Goal: Find specific page/section: Find specific page/section

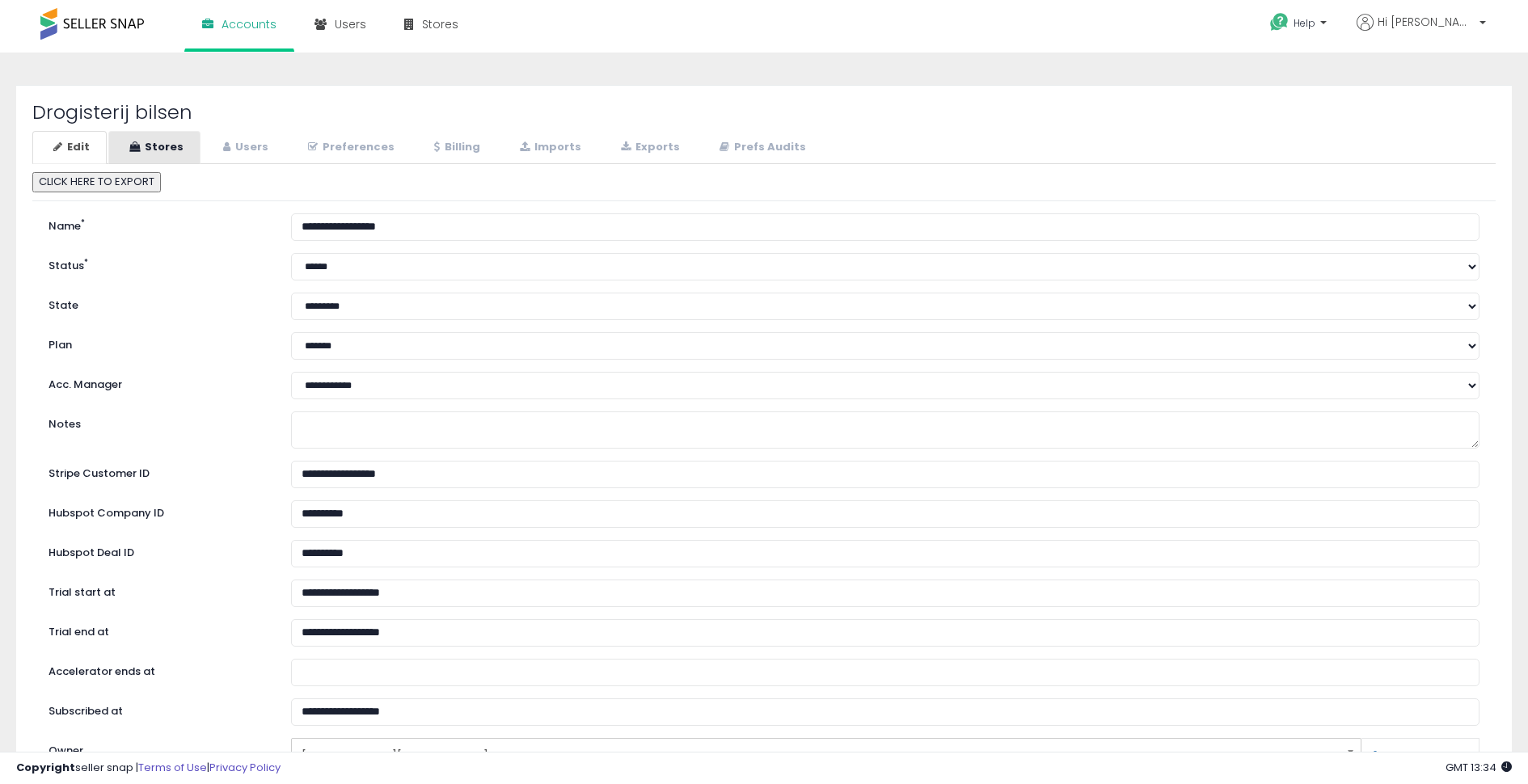
click at [173, 153] on link "Stores" at bounding box center [154, 147] width 92 height 33
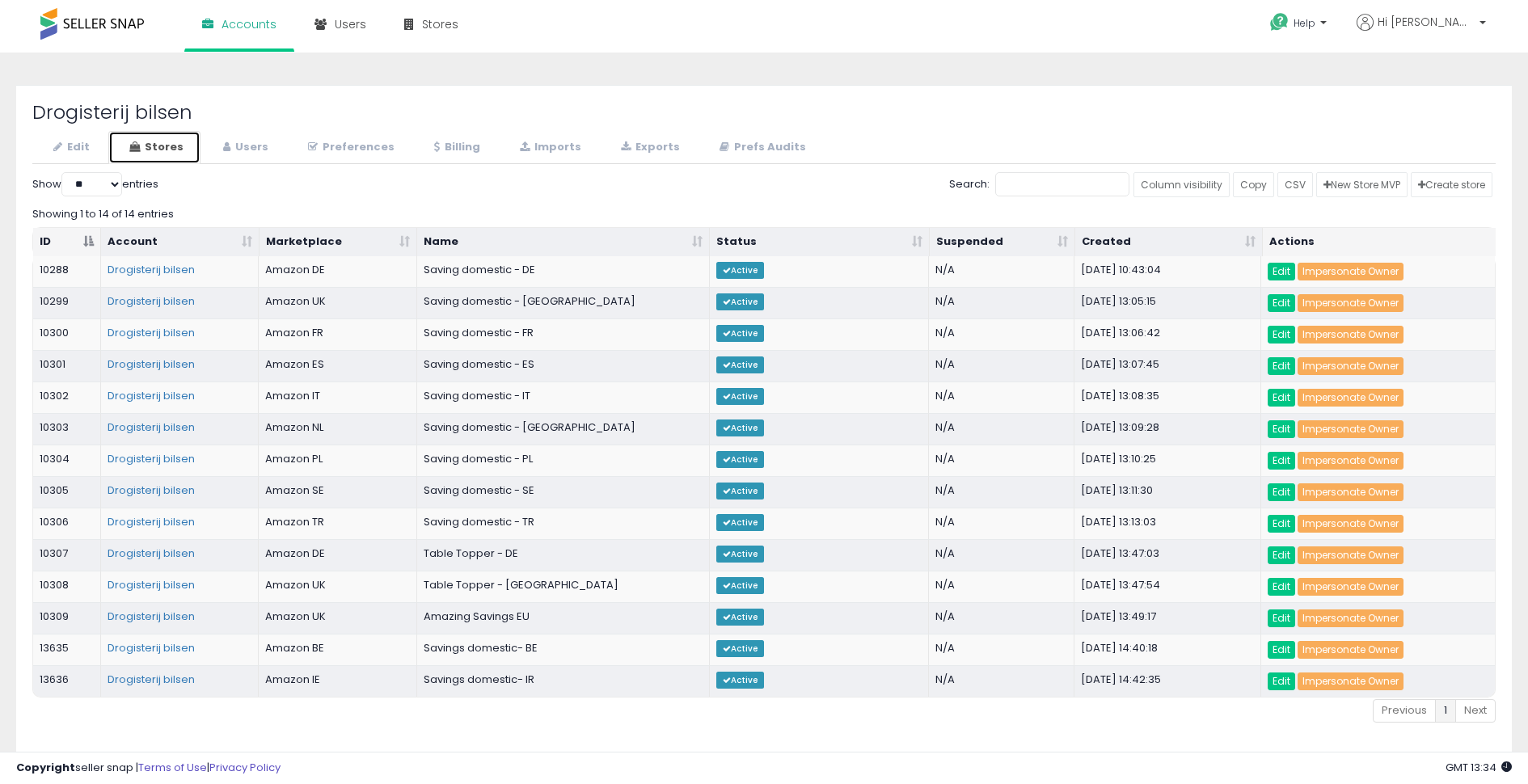
click at [173, 153] on link "Stores" at bounding box center [154, 147] width 92 height 33
click at [62, 266] on td "10288" at bounding box center [67, 272] width 68 height 31
copy td "10288"
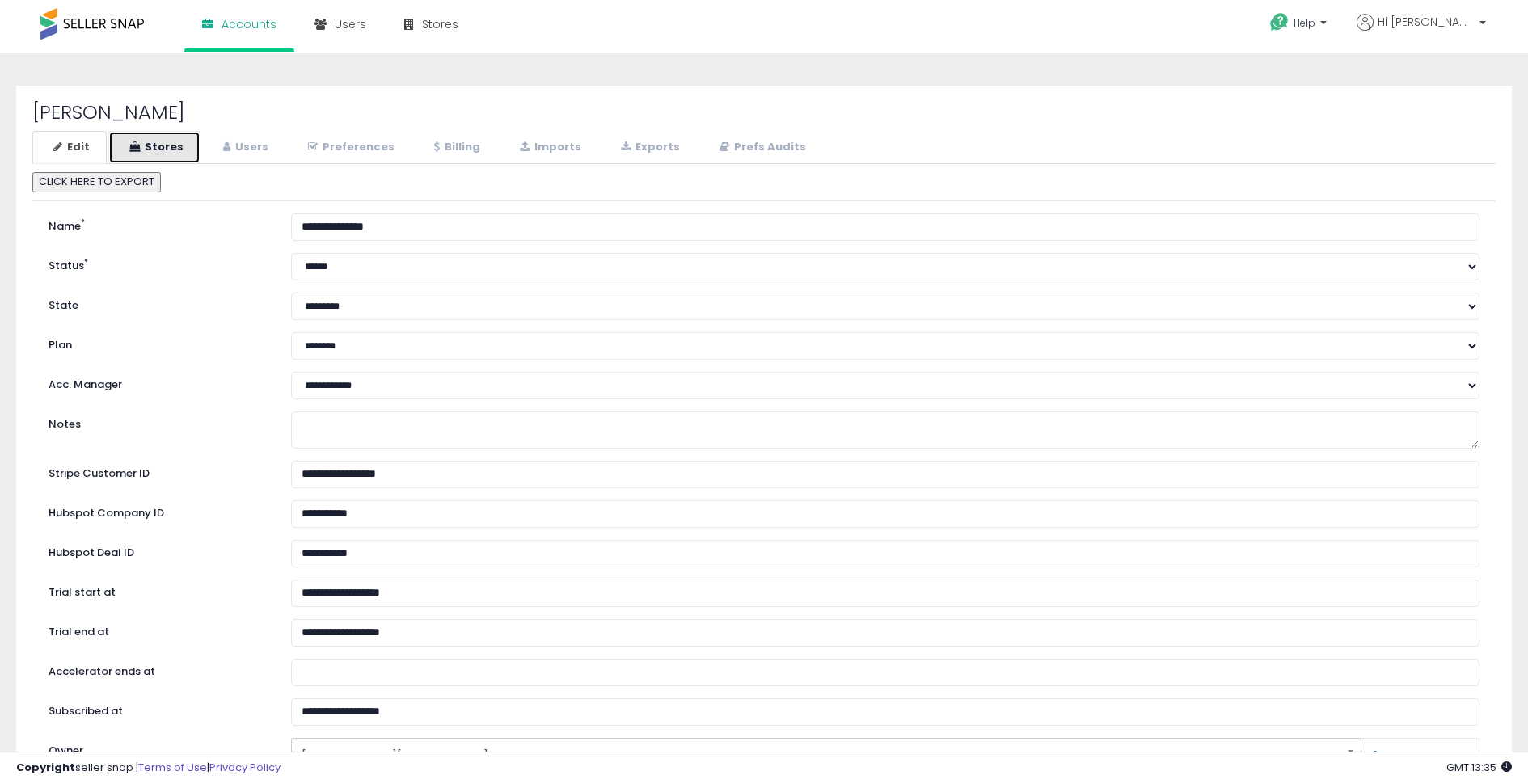
click at [153, 147] on link "Stores" at bounding box center [154, 147] width 92 height 33
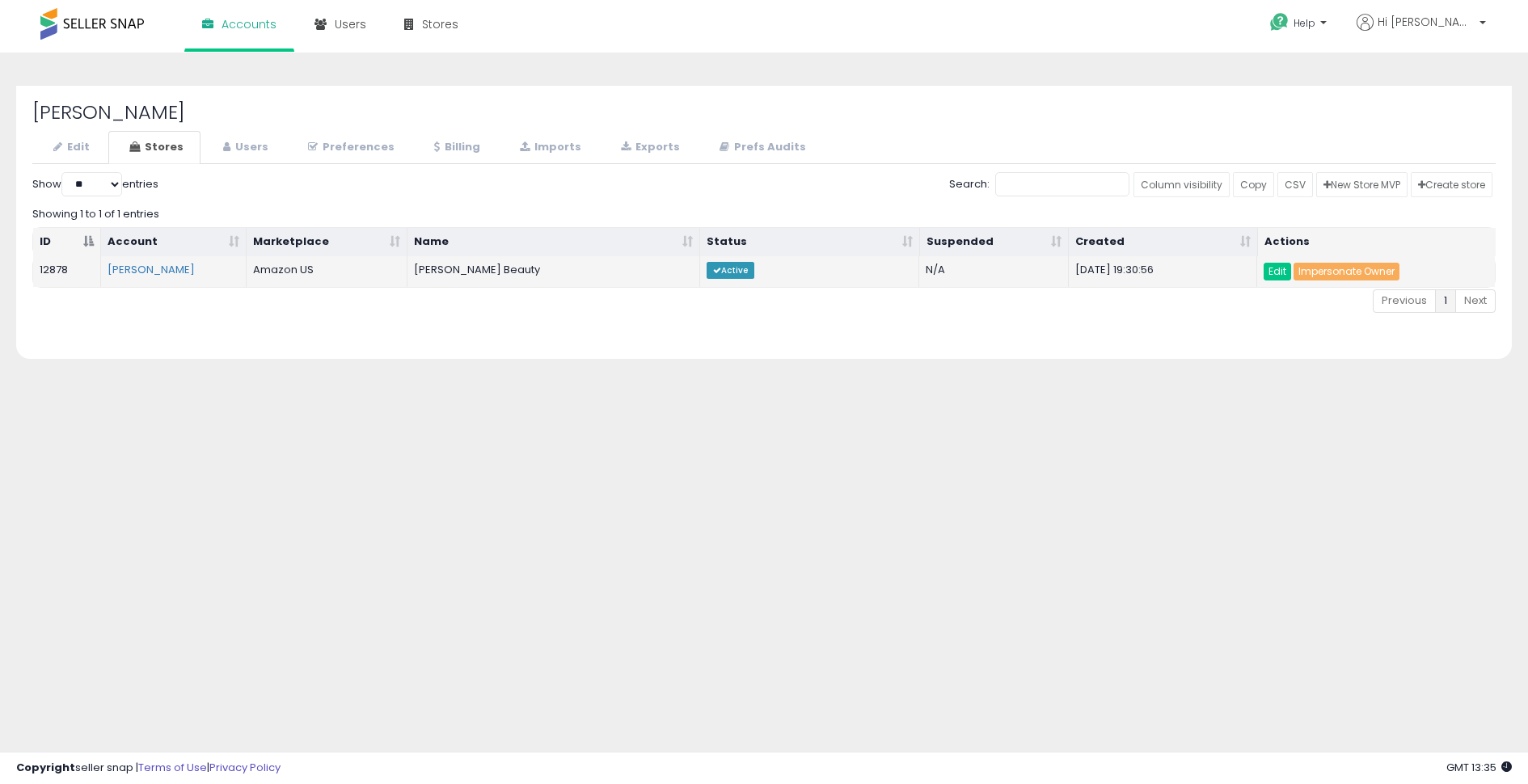
click at [58, 264] on td "12878" at bounding box center [67, 272] width 68 height 31
copy td "12878"
